Goal: Task Accomplishment & Management: Use online tool/utility

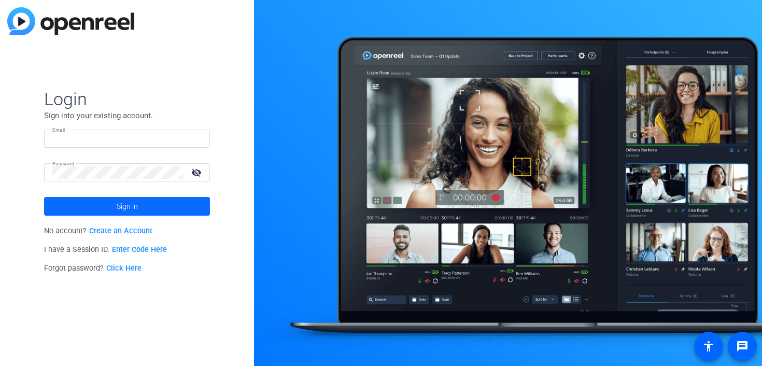
type input "[EMAIL_ADDRESS][DOMAIN_NAME]"
click at [142, 208] on span at bounding box center [127, 206] width 166 height 25
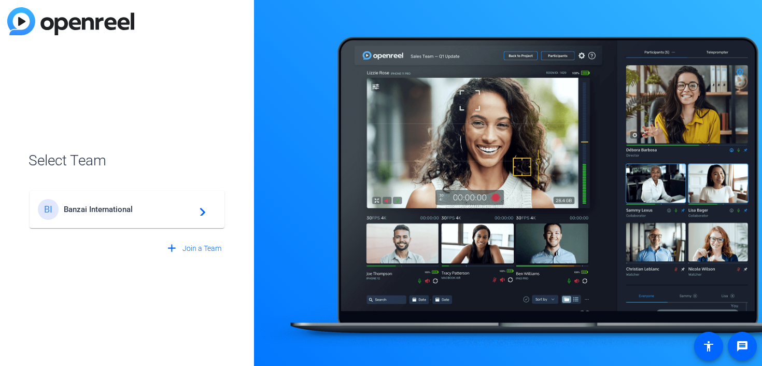
click at [142, 208] on span "Banzai International" at bounding box center [129, 209] width 130 height 9
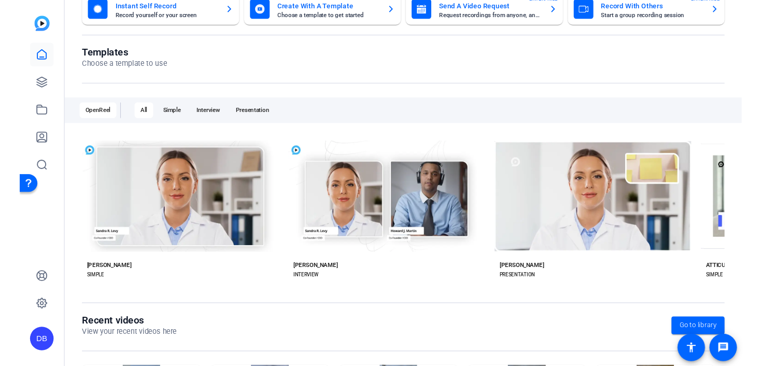
scroll to position [81, 0]
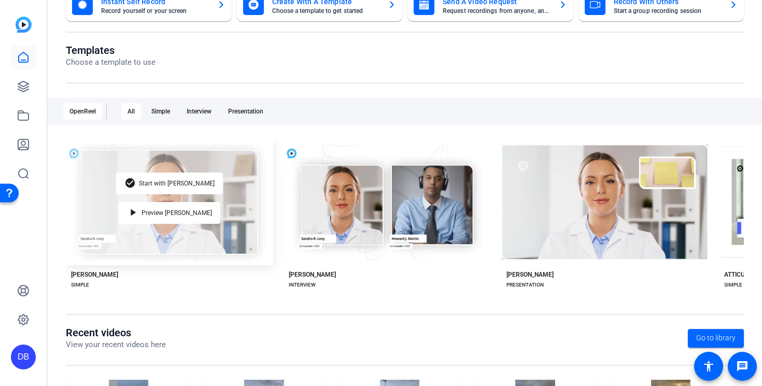
click at [209, 221] on div "check_circle Start with [PERSON_NAME] play_arrow Preview [PERSON_NAME]" at bounding box center [169, 202] width 207 height 126
click at [161, 188] on div "check_circle Start with [PERSON_NAME]" at bounding box center [169, 184] width 107 height 22
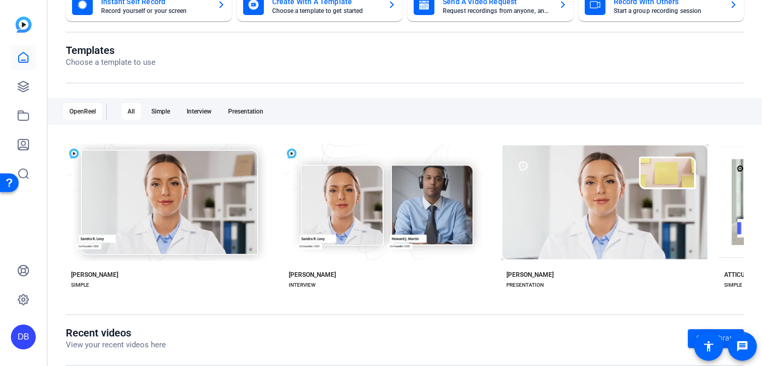
scroll to position [0, 0]
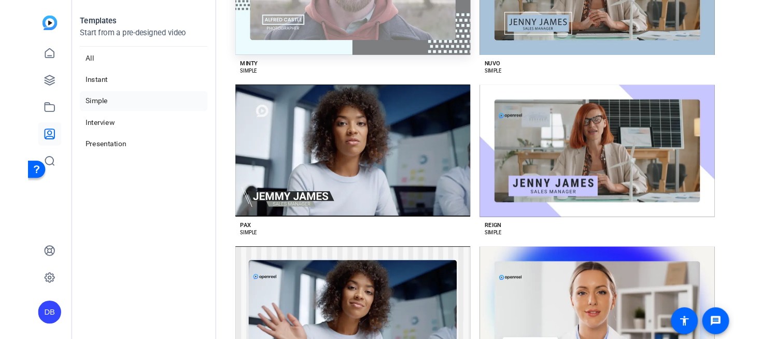
scroll to position [1166, 0]
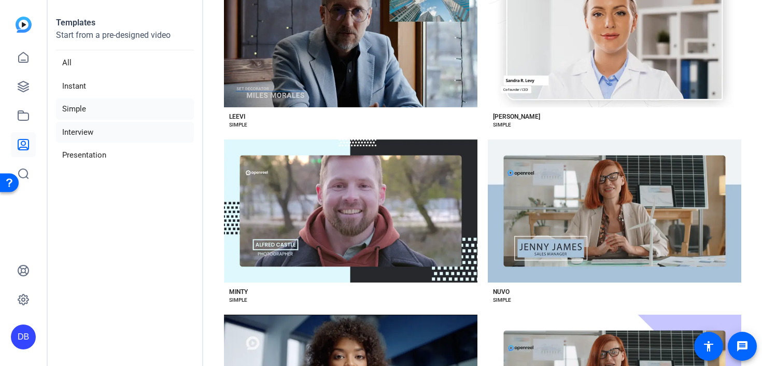
click at [63, 133] on li "Interview" at bounding box center [125, 132] width 138 height 21
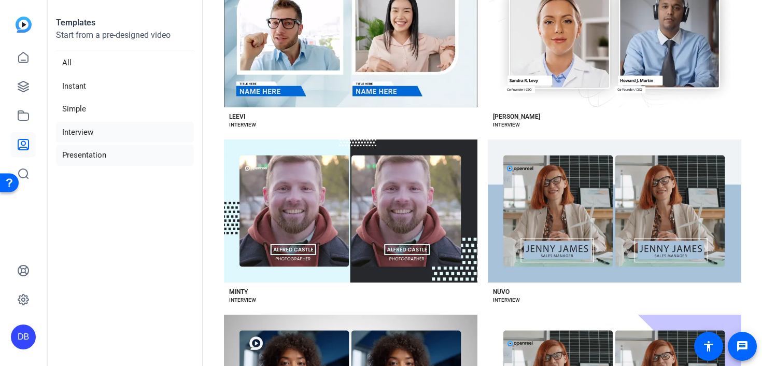
click at [75, 159] on li "Presentation" at bounding box center [125, 155] width 138 height 21
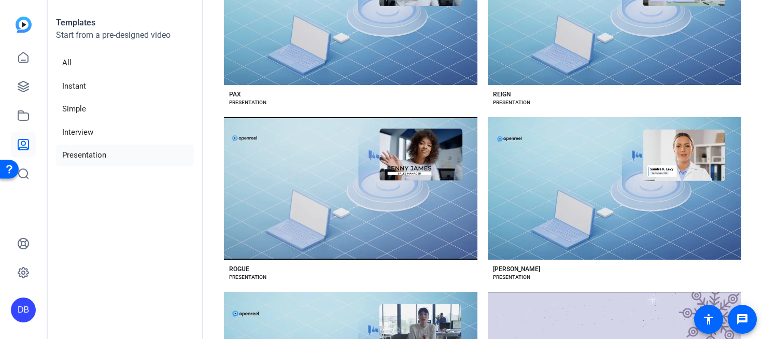
scroll to position [1683, 0]
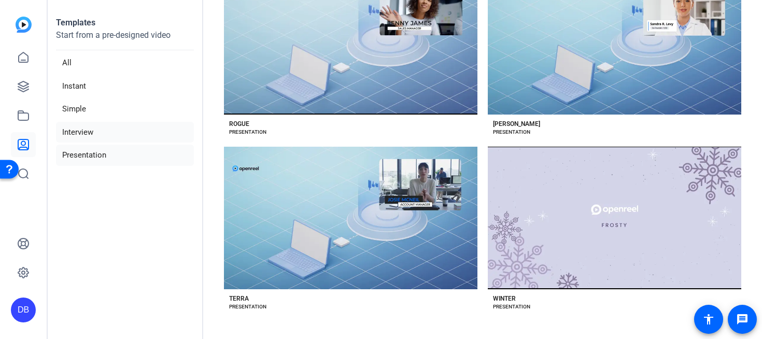
click at [121, 138] on li "Interview" at bounding box center [125, 132] width 138 height 21
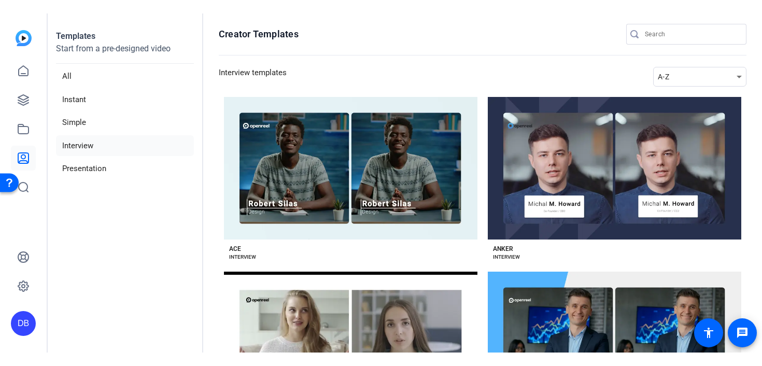
scroll to position [1, 0]
